Goal: Complete application form

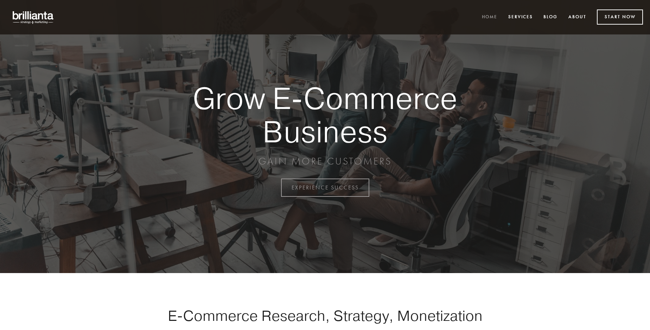
scroll to position [1845, 0]
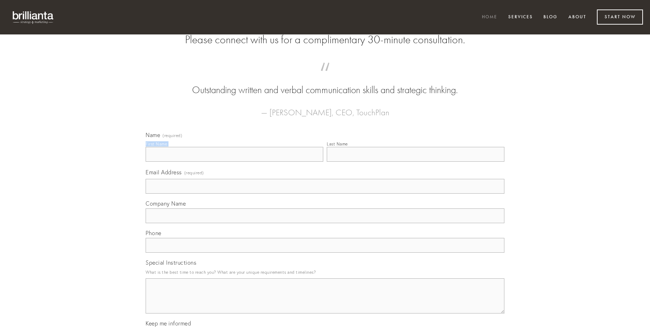
type input "[PERSON_NAME]"
click at [416, 162] on input "Last Name" at bounding box center [416, 154] width 178 height 15
type input "[PERSON_NAME]"
click at [325, 194] on input "Email Address (required)" at bounding box center [325, 186] width 359 height 15
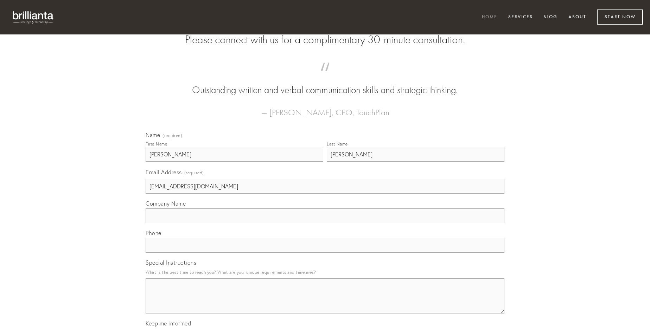
type input "[EMAIL_ADDRESS][DOMAIN_NAME]"
click at [325, 223] on input "Company Name" at bounding box center [325, 216] width 359 height 15
type input "iste"
click at [325, 253] on input "text" at bounding box center [325, 245] width 359 height 15
click at [325, 303] on textarea "Special Instructions" at bounding box center [325, 296] width 359 height 35
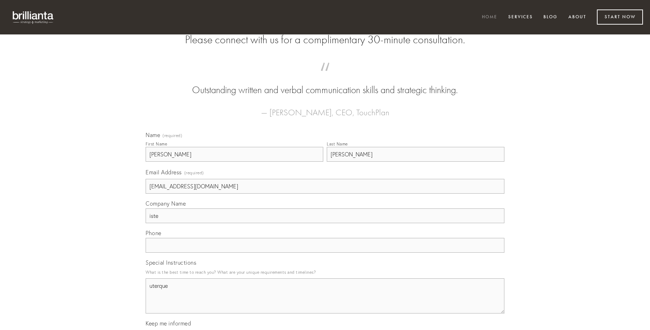
type textarea "uterque"
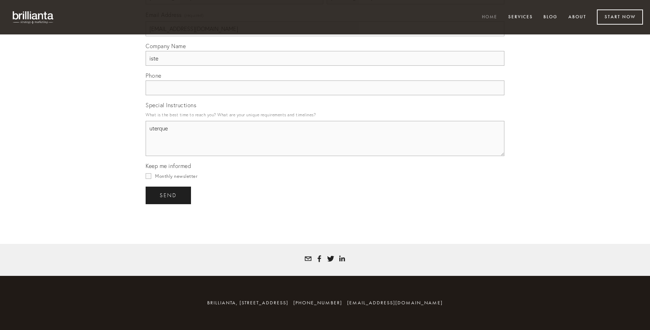
click at [169, 195] on span "send" at bounding box center [168, 196] width 17 height 6
